Goal: Book appointment/travel/reservation

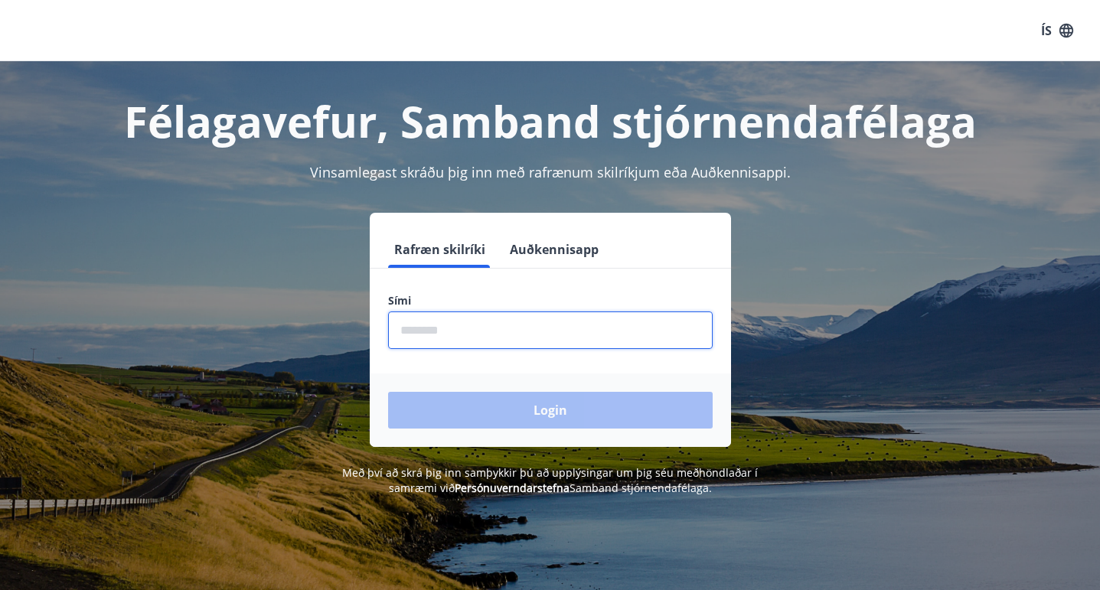
click at [447, 329] on input "phone" at bounding box center [550, 330] width 325 height 38
type input "********"
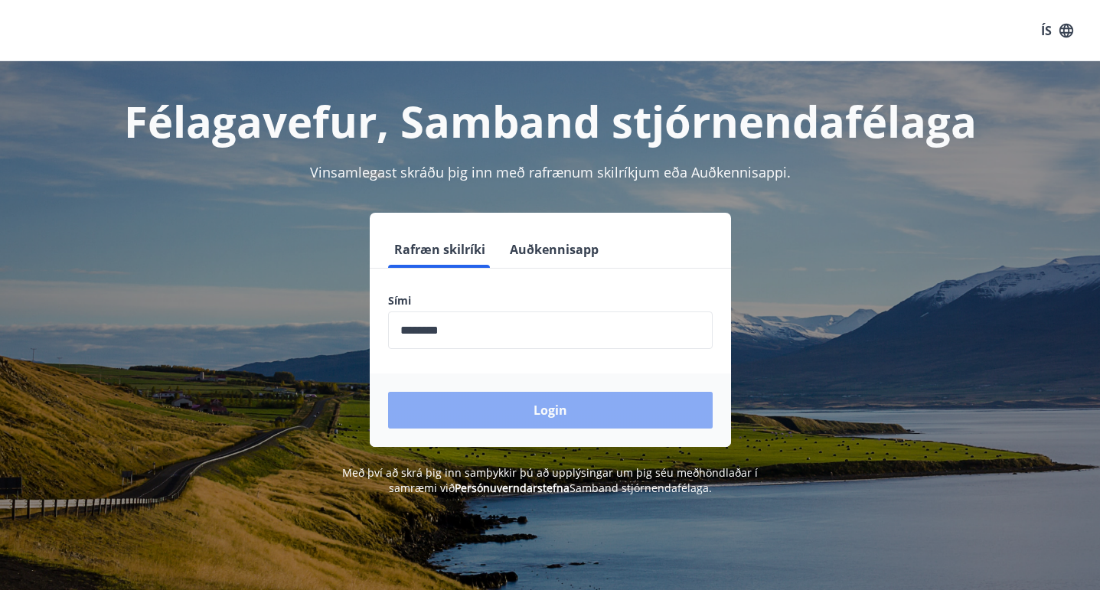
click at [492, 413] on button "Login" at bounding box center [550, 410] width 325 height 37
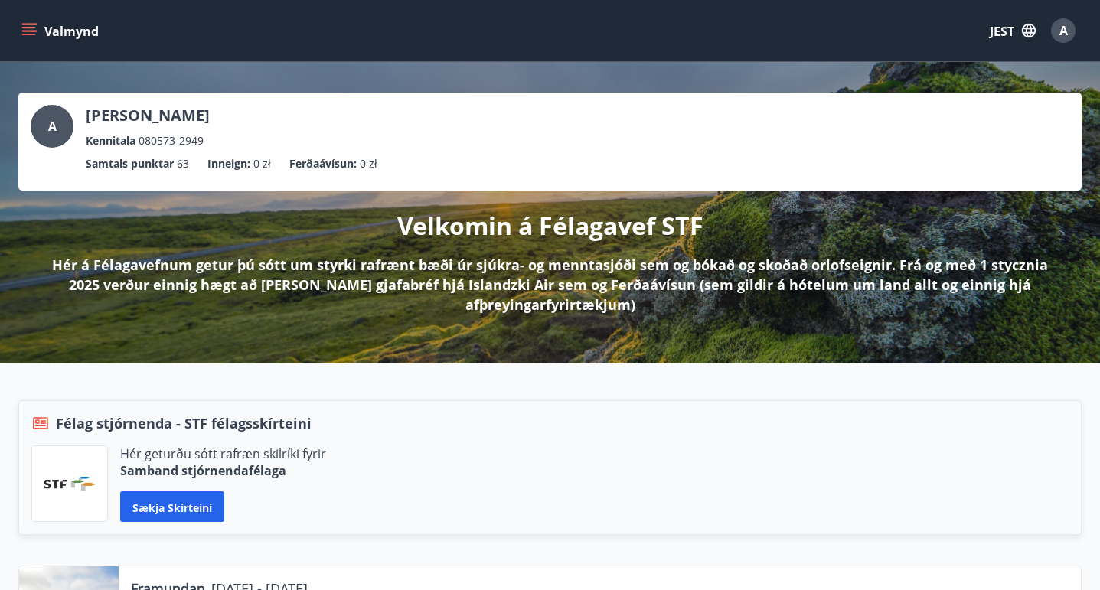
click at [30, 32] on icon "menu" at bounding box center [28, 30] width 15 height 15
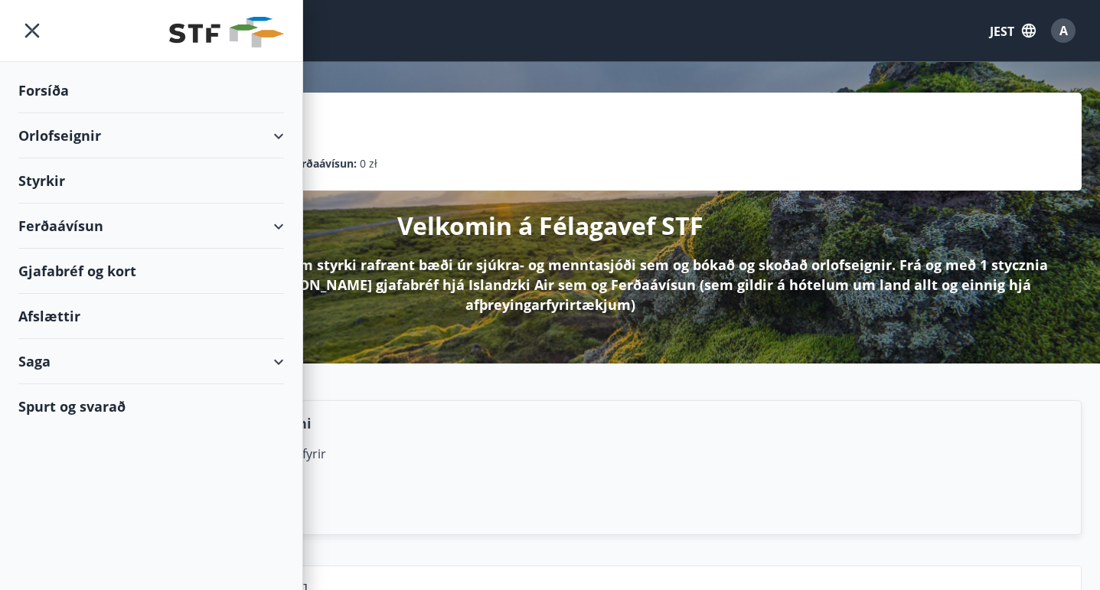
click at [269, 136] on div "Orlofseignir" at bounding box center [151, 135] width 266 height 45
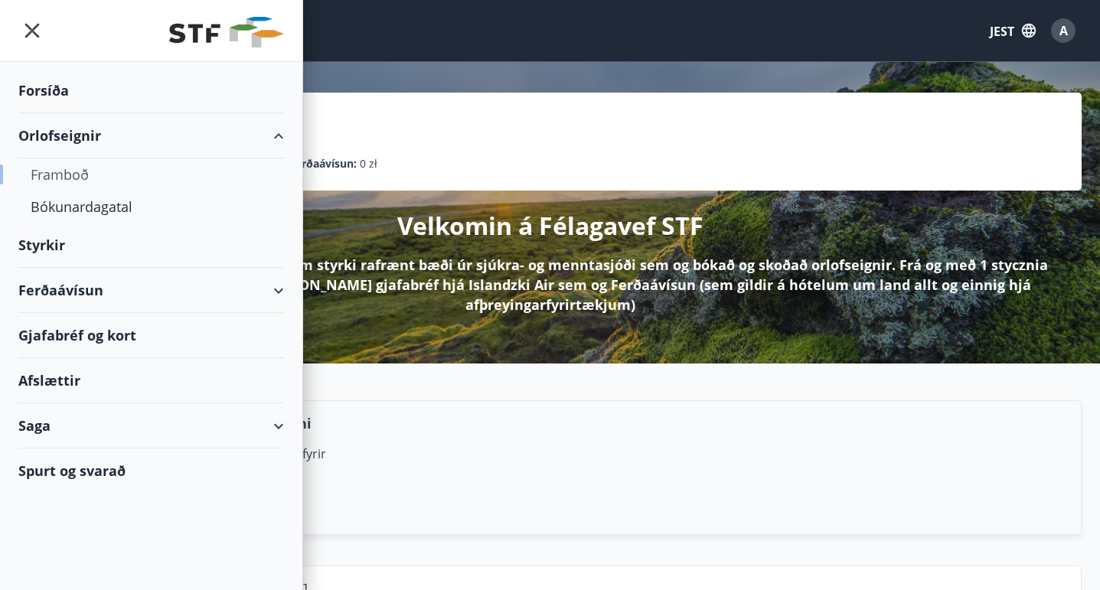
click at [72, 174] on font "Framboð" at bounding box center [60, 174] width 58 height 18
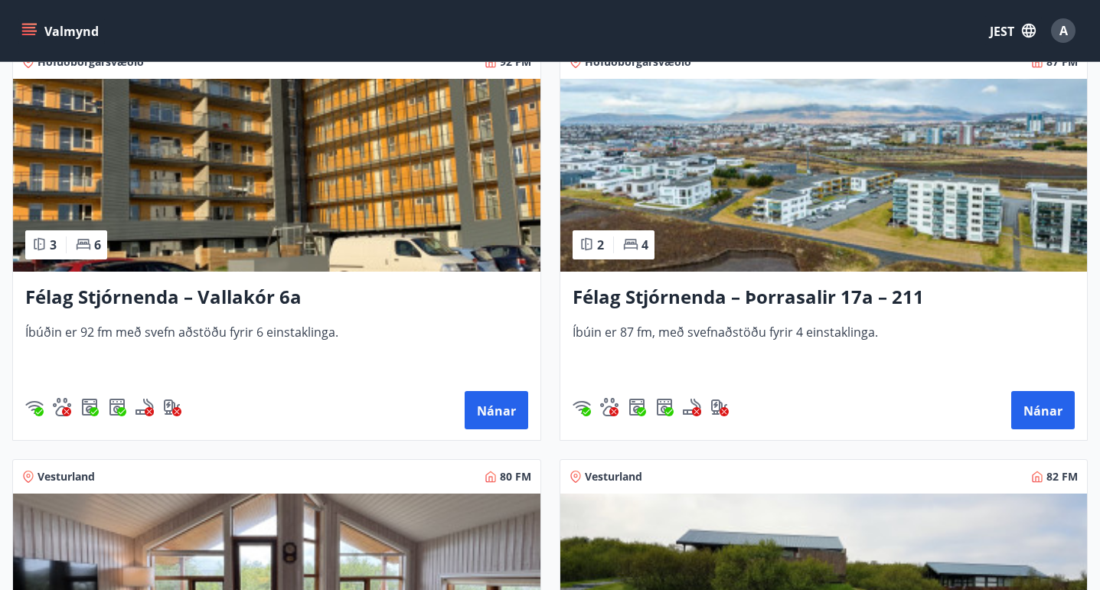
scroll to position [3214, 0]
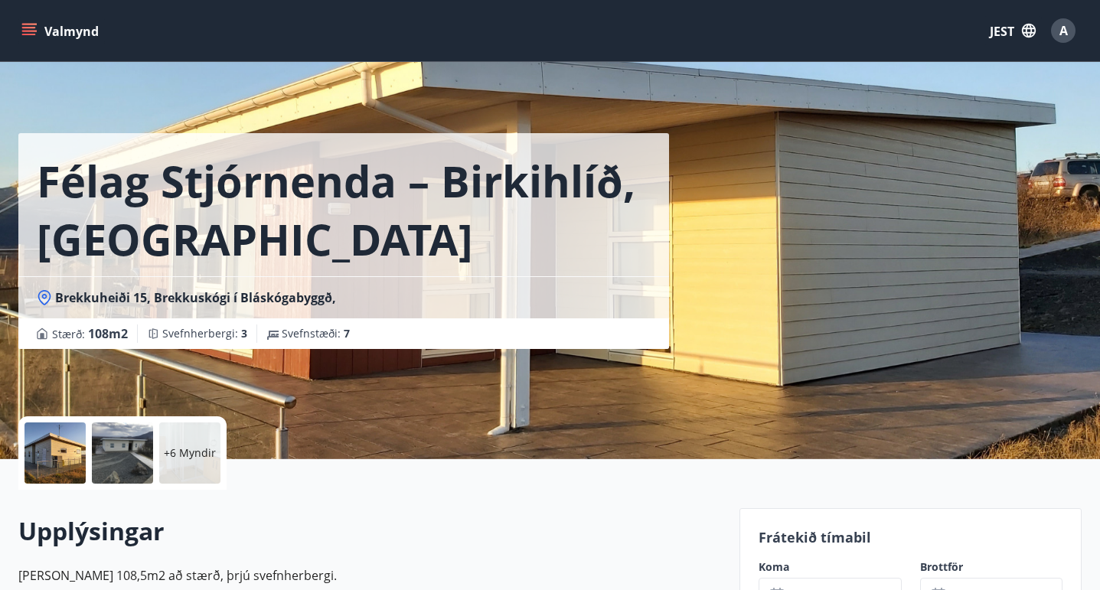
click at [35, 33] on icon "menu" at bounding box center [28, 30] width 15 height 15
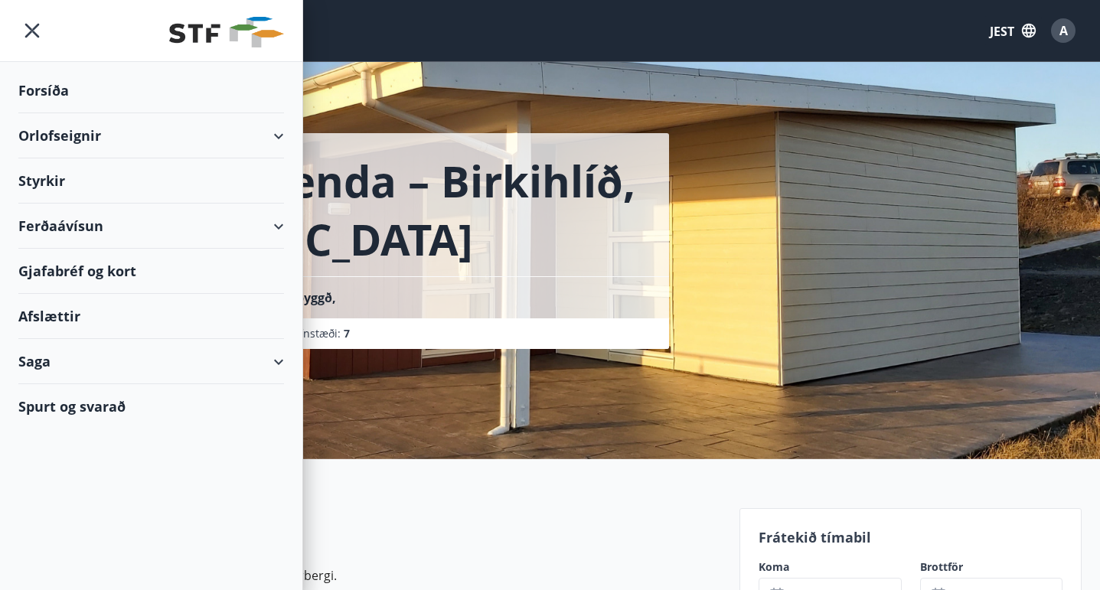
click at [133, 132] on div "Orlofseignir" at bounding box center [151, 135] width 266 height 45
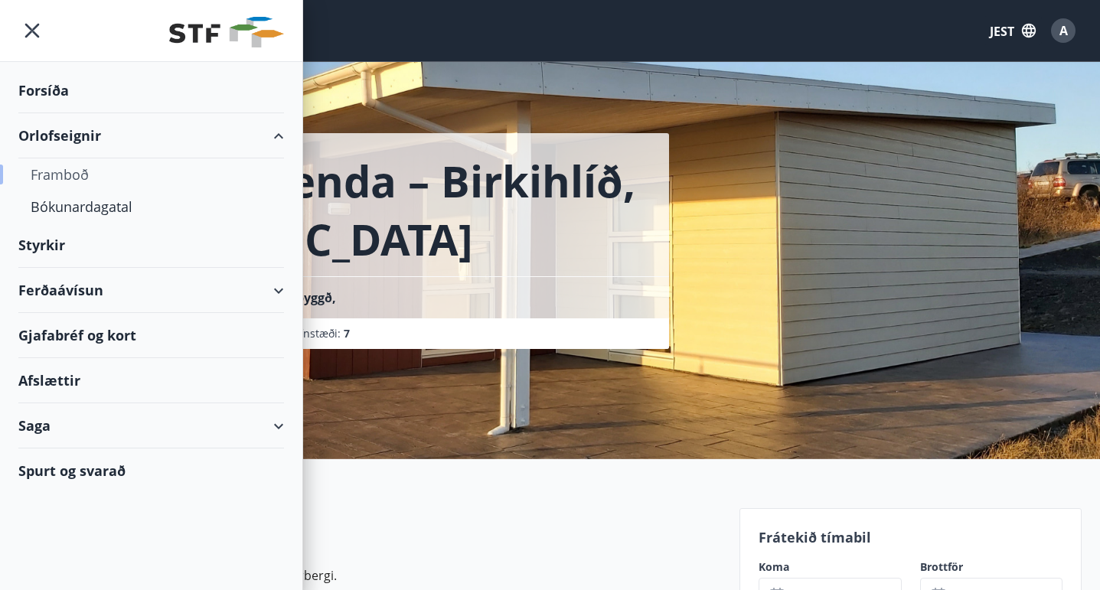
click at [75, 168] on font "Framboð" at bounding box center [60, 174] width 58 height 18
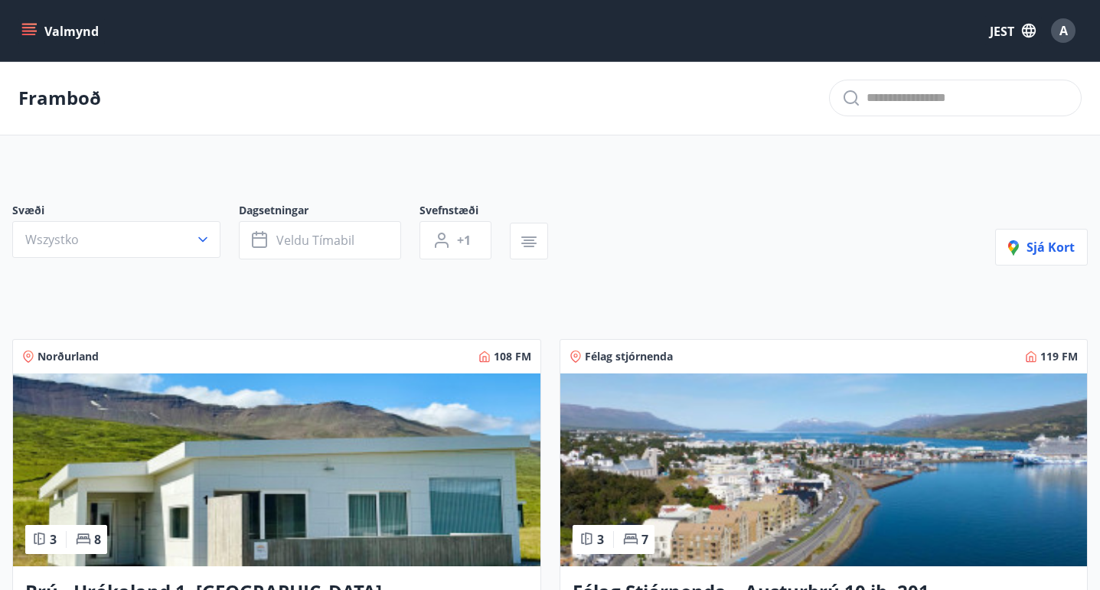
click at [27, 26] on icon "menu" at bounding box center [28, 30] width 15 height 15
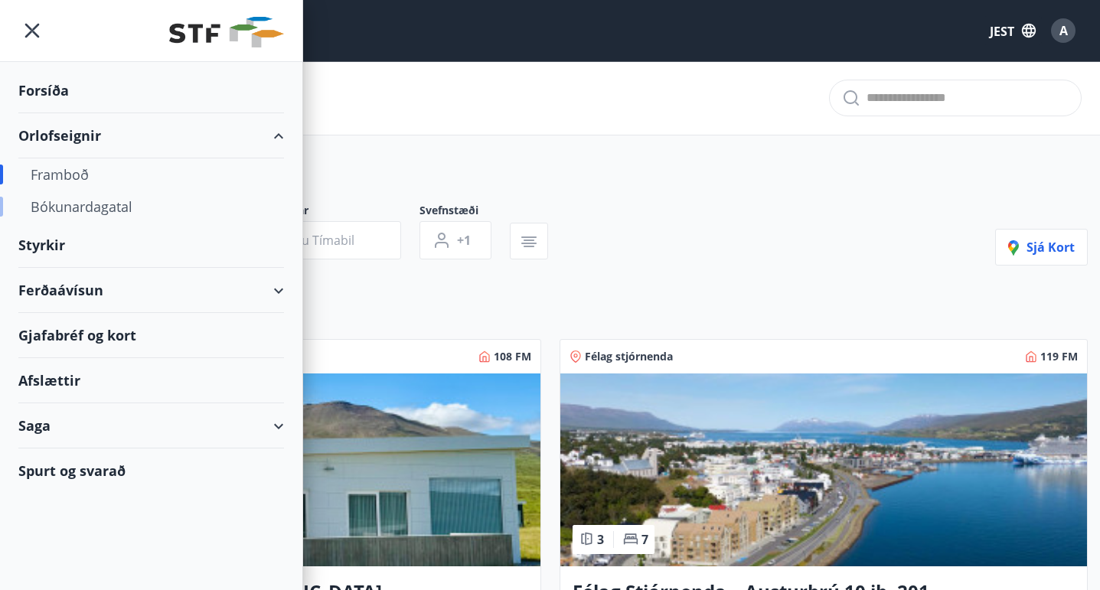
click at [70, 204] on font "Bókunardagatal" at bounding box center [82, 206] width 102 height 18
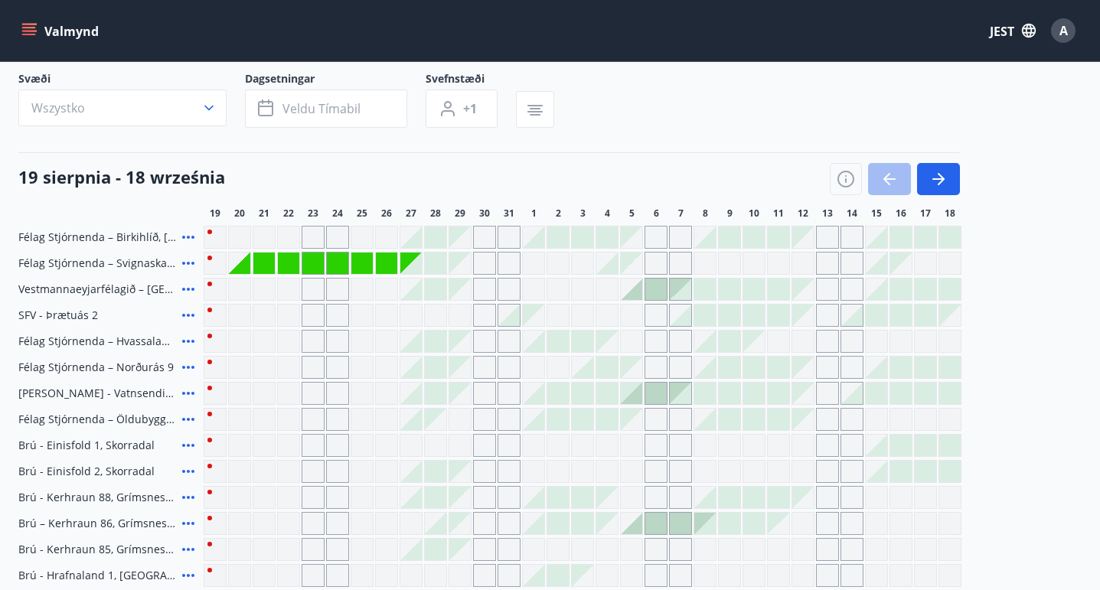
scroll to position [77, 0]
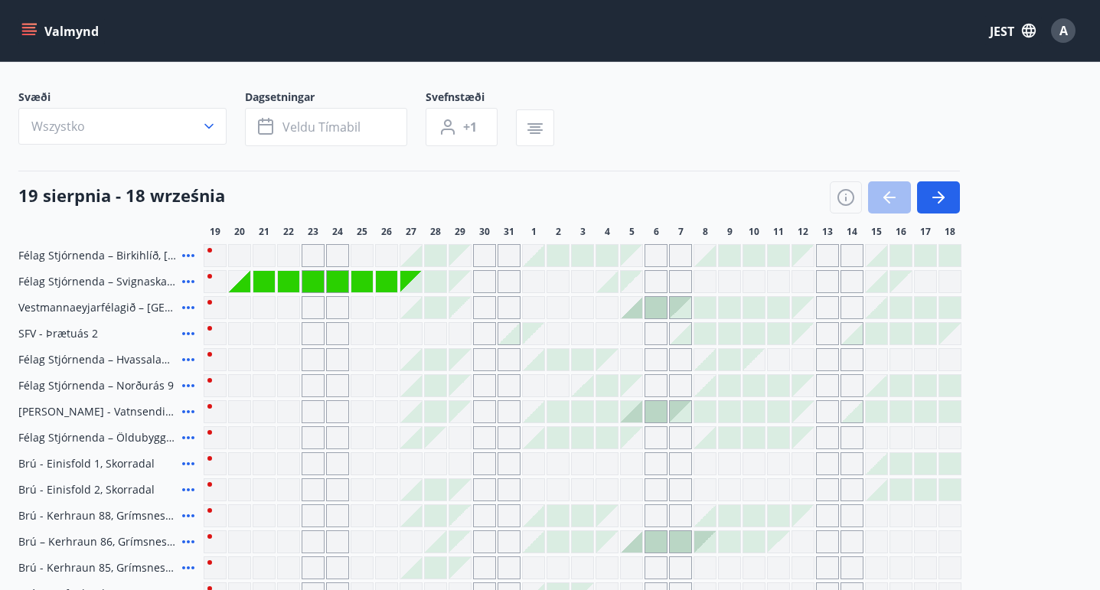
click at [386, 319] on div "Gráir dagar eru ekki bókanlegir" at bounding box center [386, 307] width 23 height 23
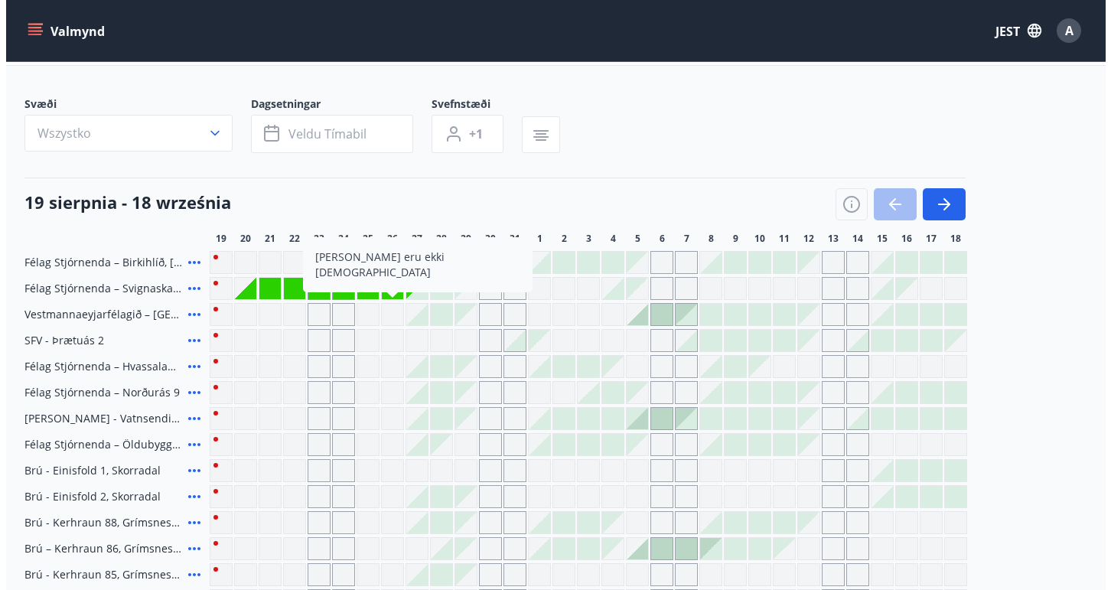
scroll to position [0, 0]
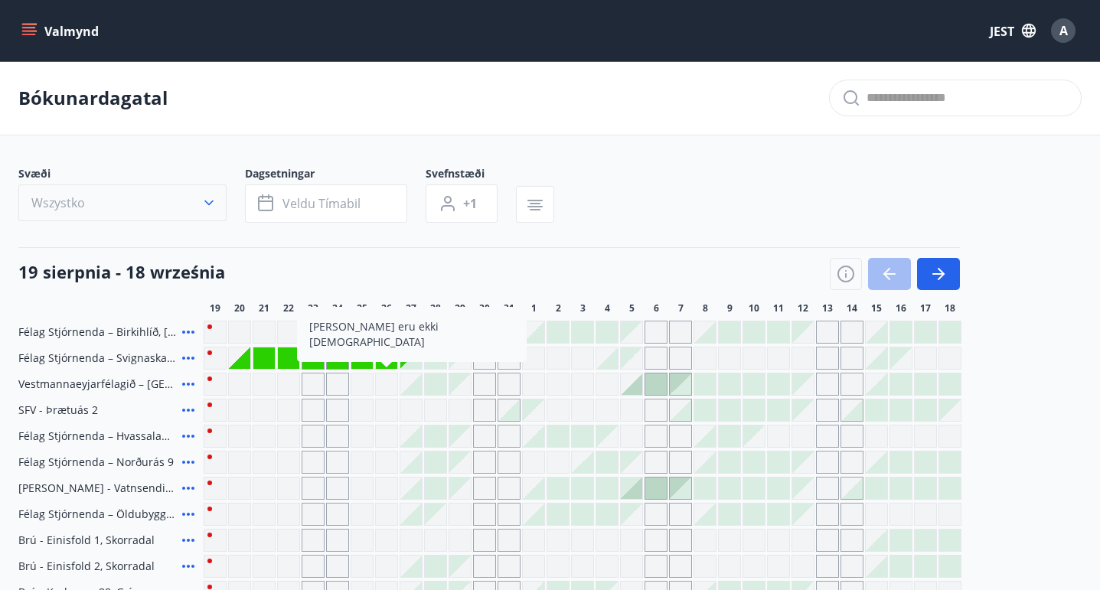
click at [216, 210] on icon "button" at bounding box center [208, 202] width 15 height 15
click at [209, 214] on div "VFV (Verkstjórafélag Vestmannaeyja) SFV (Stjórnendafélag Vestfjarða) STA (Stjór…" at bounding box center [550, 295] width 1100 height 590
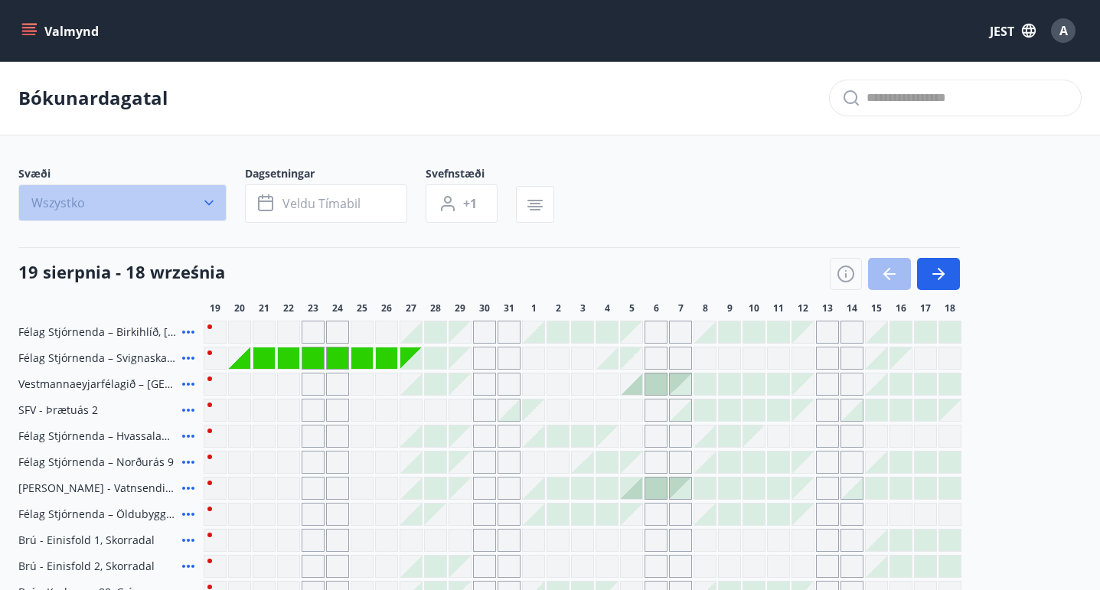
click at [206, 210] on icon "button" at bounding box center [208, 202] width 15 height 15
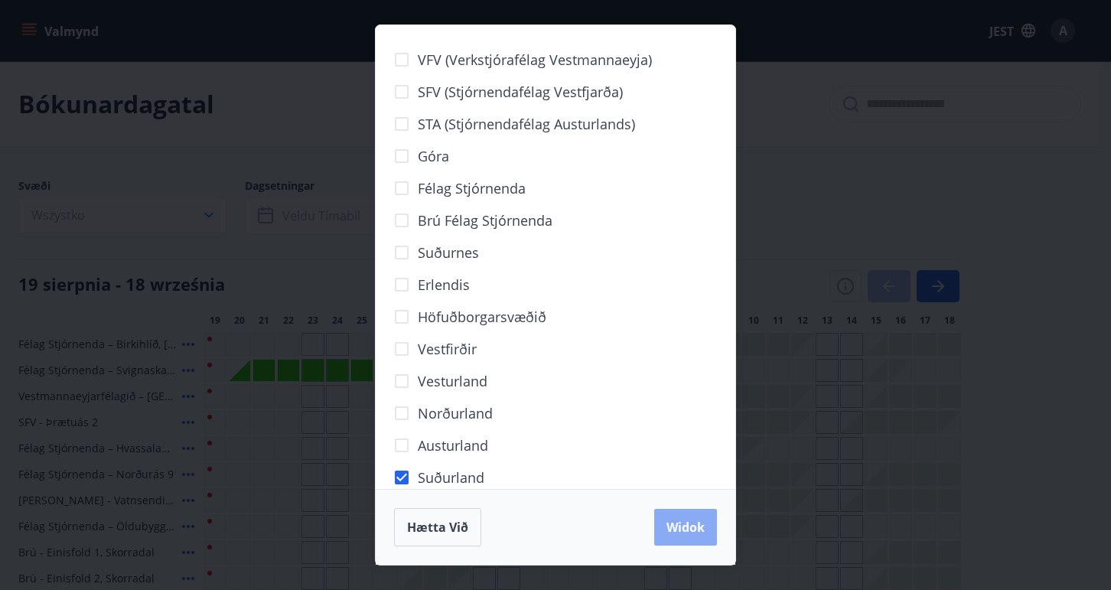
click at [682, 524] on font "Widok" at bounding box center [686, 527] width 38 height 17
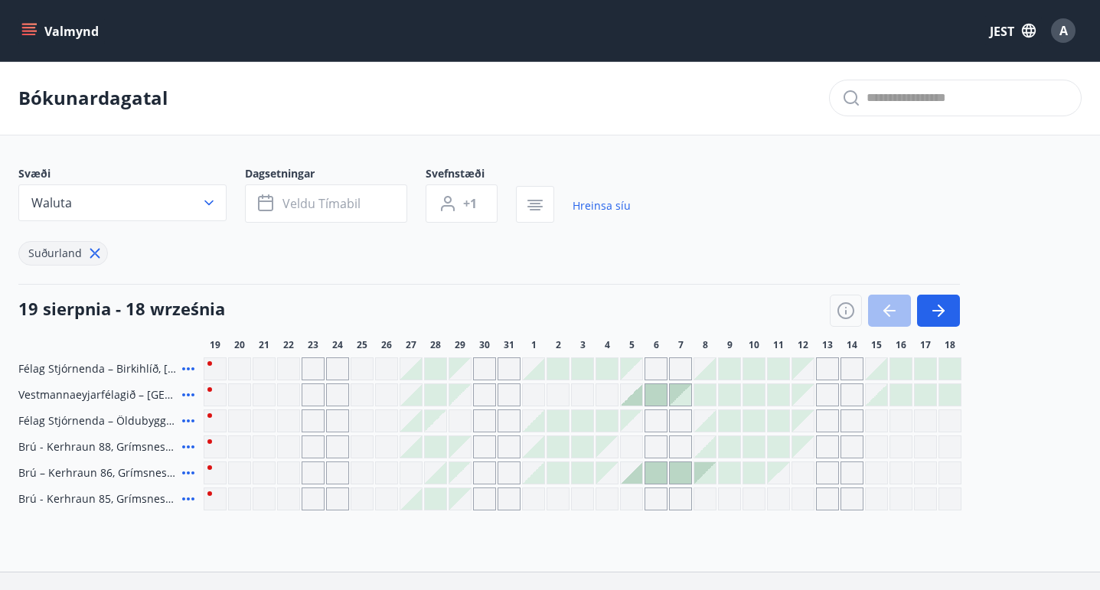
click at [635, 432] on div "Gráir dagar eru ekki bókanlegir" at bounding box center [631, 420] width 21 height 21
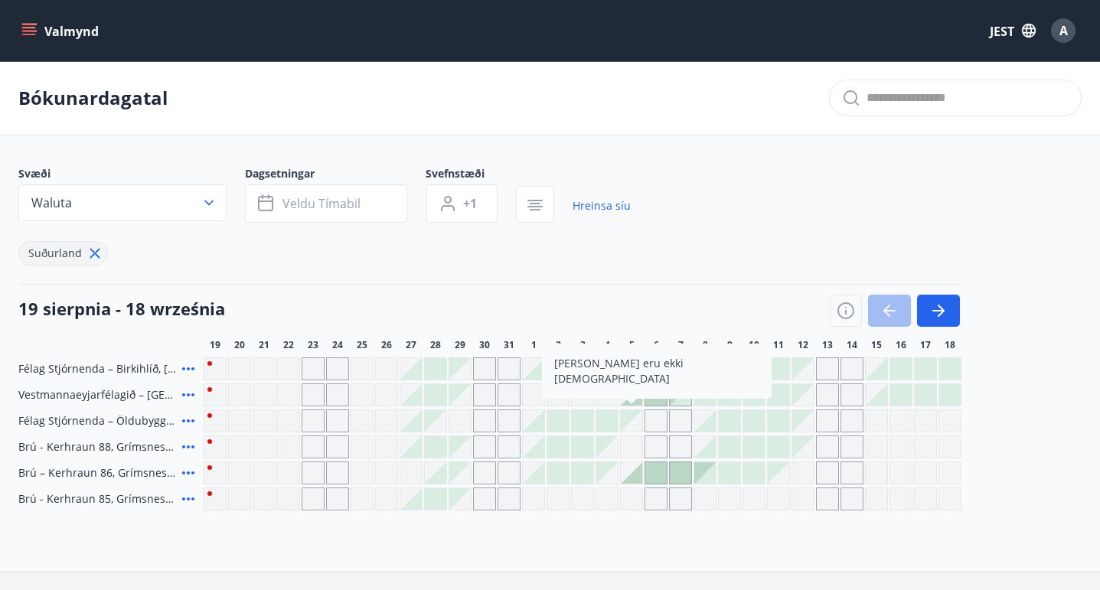
click at [872, 229] on div "Svæði Waluta Dagsetningar Veldu tímabil Svefnstæði +1 Hreinsa síu Suðurland" at bounding box center [549, 215] width 1063 height 99
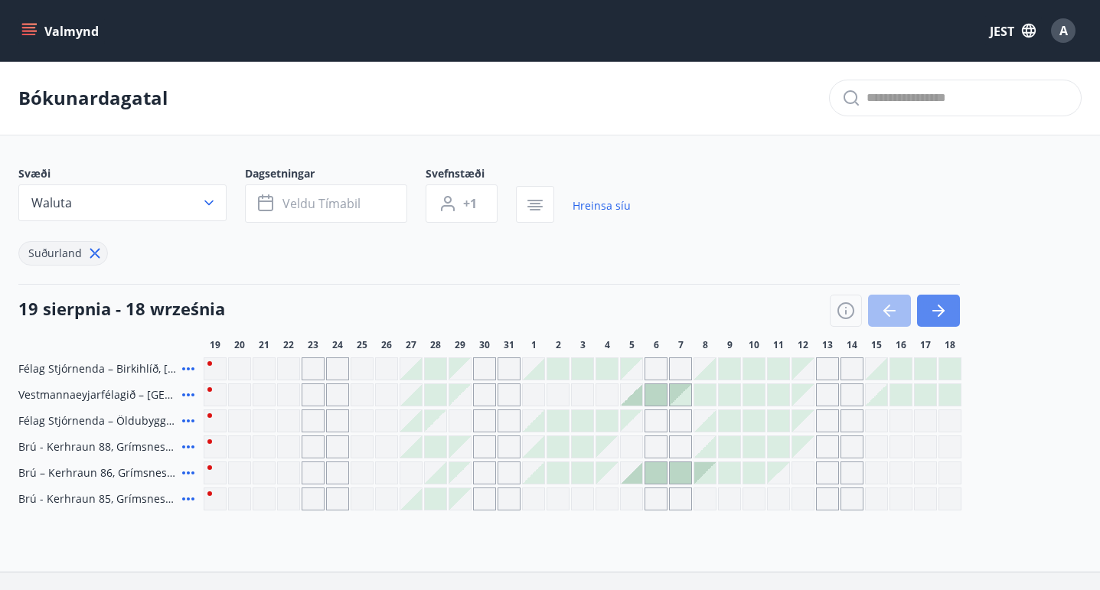
click at [943, 317] on icon "button" at bounding box center [941, 311] width 7 height 12
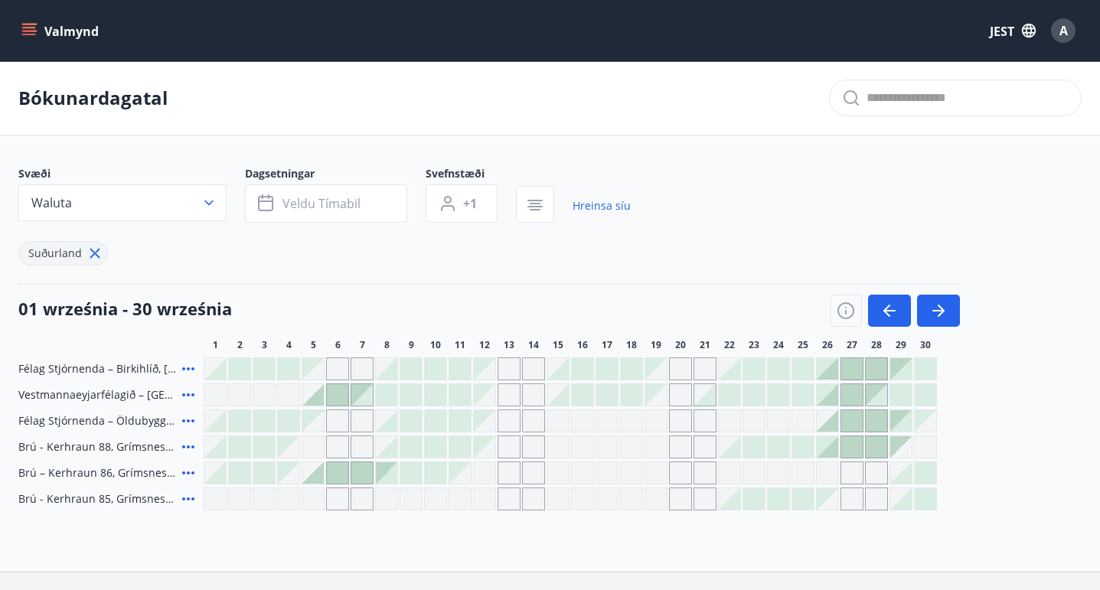
click at [1062, 33] on font "A" at bounding box center [1063, 30] width 8 height 17
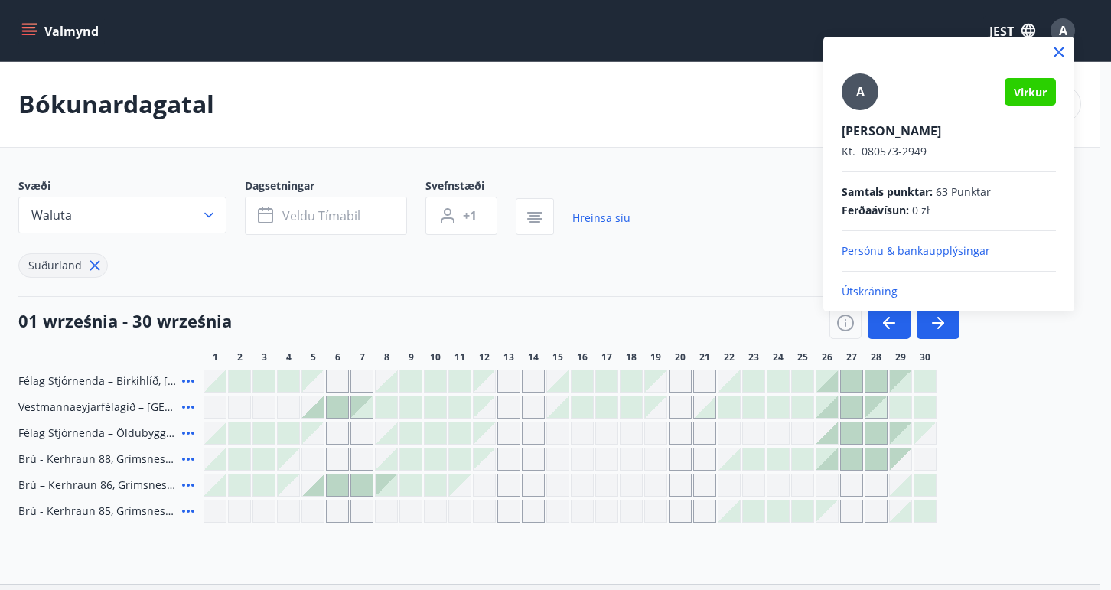
click at [859, 293] on font "Útskráning" at bounding box center [870, 291] width 56 height 15
